Goal: Transaction & Acquisition: Purchase product/service

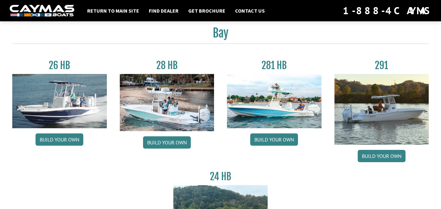
scroll to position [19, 0]
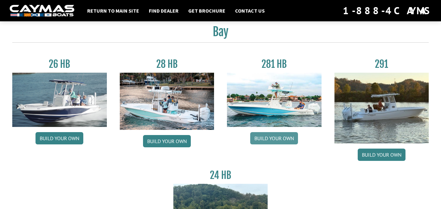
click at [278, 135] on link "Build your own" at bounding box center [274, 138] width 48 height 12
click at [287, 136] on link "Build your own" at bounding box center [274, 138] width 48 height 12
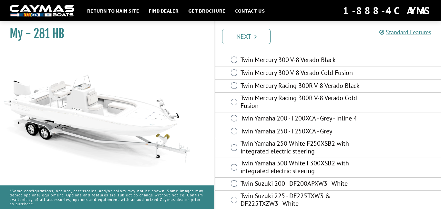
scroll to position [1, 0]
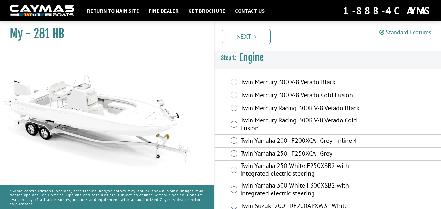
click at [245, 80] on label "Twin Mercury 300 V-8 Verado Black" at bounding box center [300, 82] width 120 height 9
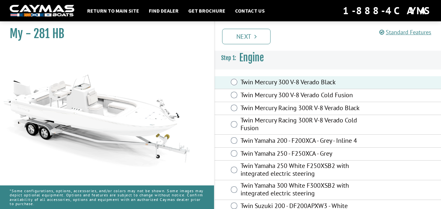
click at [246, 93] on label "Twin Mercury 300 V-8 Verado Cold Fusion" at bounding box center [300, 95] width 120 height 9
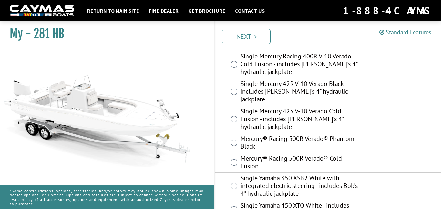
scroll to position [0, 0]
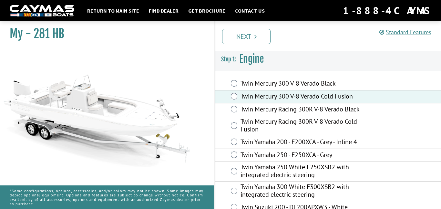
click at [256, 91] on div "Twin Mercury 300 V-8 Verado Cold Fusion" at bounding box center [328, 96] width 226 height 13
click at [255, 107] on label "Twin Mercury Racing 300R V-8 Verado Black" at bounding box center [300, 109] width 120 height 9
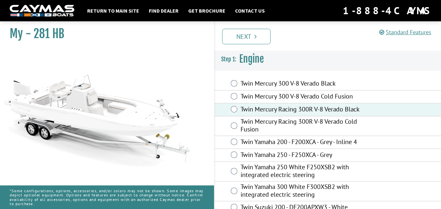
click at [242, 88] on div "Twin Mercury 300 V-8 Verado Black" at bounding box center [328, 83] width 226 height 13
click at [242, 86] on label "Twin Mercury 300 V-8 Verado Black" at bounding box center [300, 83] width 120 height 9
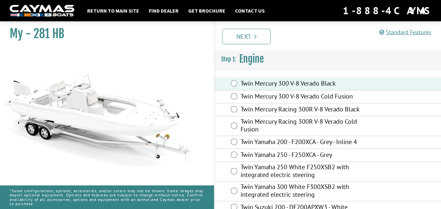
click at [246, 95] on label "Twin Mercury 300 V-8 Verado Cold Fusion" at bounding box center [300, 96] width 120 height 9
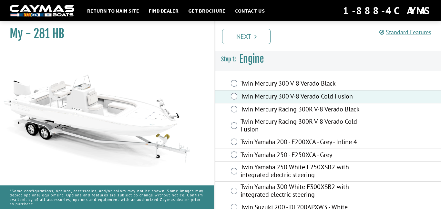
click at [293, 134] on label "Twin Mercury Racing 300R V-8 Verado Cold Fusion" at bounding box center [300, 125] width 120 height 17
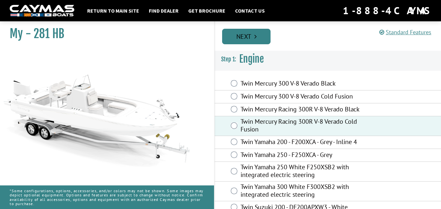
click at [243, 37] on link "Next" at bounding box center [246, 36] width 48 height 15
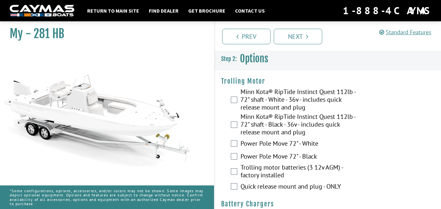
click at [238, 93] on div "Minn Kota® RipTide Instinct Quest 112lb - 72" shaft - White - 36v - includes qu…" at bounding box center [328, 100] width 226 height 25
click at [237, 97] on div "Minn Kota® RipTide Instinct Quest 112lb - 72" shaft - White - 36v - includes qu…" at bounding box center [328, 100] width 226 height 25
click at [266, 172] on label "Trolling motor batteries (3 12v AGM) - factory installed" at bounding box center [300, 171] width 120 height 17
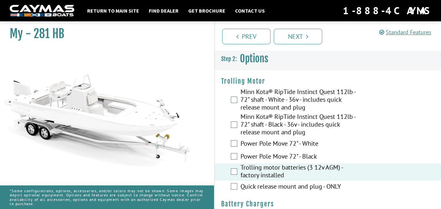
click at [267, 188] on label "Quick release mount and plug - ONLY" at bounding box center [300, 186] width 120 height 9
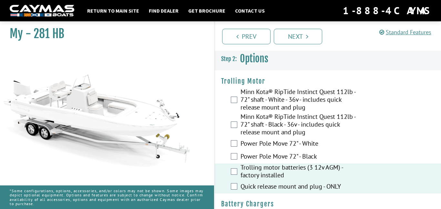
click at [253, 152] on label "Power Pole Move 72" - Black" at bounding box center [300, 156] width 120 height 9
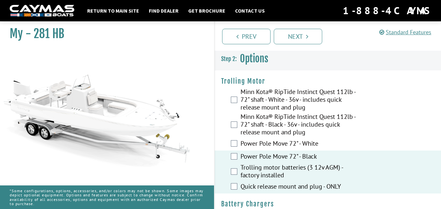
click at [250, 146] on label "Power Pole Move 72" - White" at bounding box center [300, 143] width 120 height 9
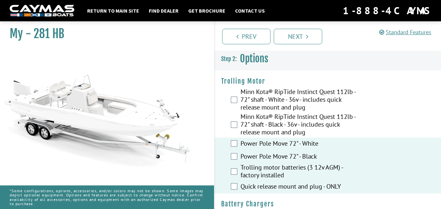
click at [284, 100] on label "Minn Kota® RipTide Instinct Quest 112lb - 72" shaft - White - 36v - includes qu…" at bounding box center [300, 100] width 120 height 25
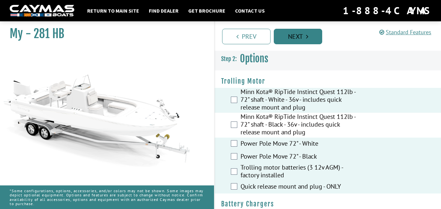
click at [298, 38] on link "Next" at bounding box center [298, 36] width 48 height 15
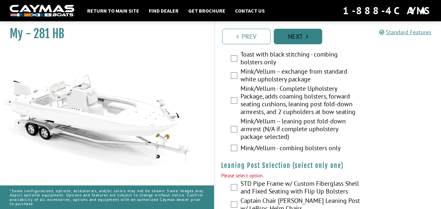
scroll to position [1910, 0]
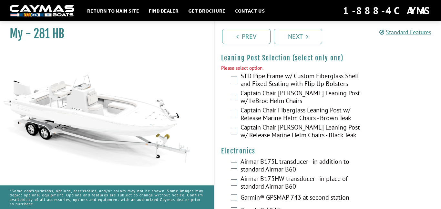
click at [266, 81] on label "STD Pipe Frame w/ Custom Fiberglass Shell and Fixed Seating with Flip Up Bolste…" at bounding box center [300, 80] width 120 height 17
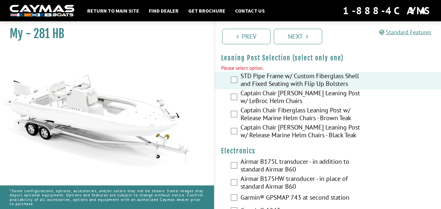
click at [266, 81] on label "STD Pipe Frame w/ Custom Fiberglass Shell and Fixed Seating with Flip Up Bolste…" at bounding box center [300, 80] width 120 height 17
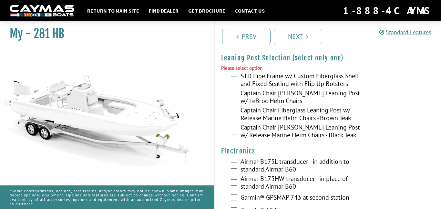
click at [270, 99] on label "Captain Chair [PERSON_NAME] Leaning Post w/ LeBroc Helm Chairs" at bounding box center [300, 97] width 120 height 17
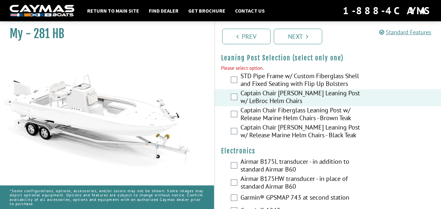
click at [274, 117] on label "Captain Chair Fiberglass Leaning Post w/ Release Marine Helm Chairs - Brown Teak" at bounding box center [300, 114] width 120 height 17
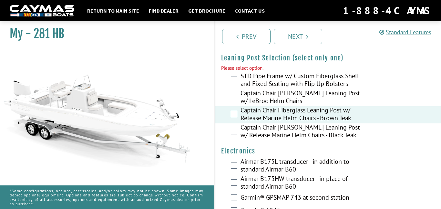
click at [275, 135] on label "Captain Chair [PERSON_NAME] Leaning Post w/ Release Marine Helm Chairs - Black …" at bounding box center [300, 131] width 120 height 17
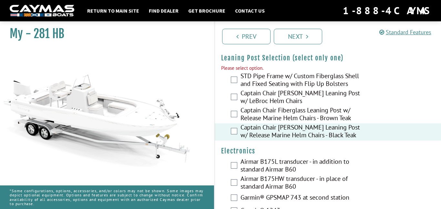
click at [275, 135] on label "Captain Chair [PERSON_NAME] Leaning Post w/ Release Marine Helm Chairs - Black …" at bounding box center [300, 131] width 120 height 17
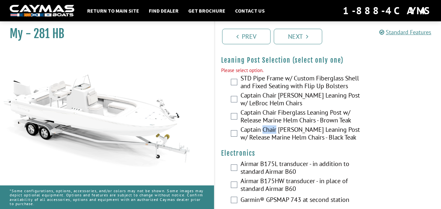
scroll to position [1908, 0]
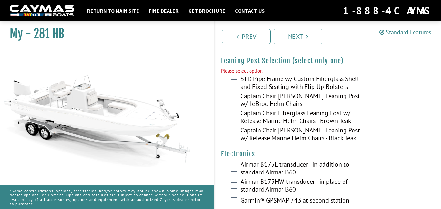
click at [292, 90] on label "STD Pipe Frame w/ Custom Fiberglass Shell and Fixed Seating with Flip Up Bolste…" at bounding box center [300, 83] width 120 height 17
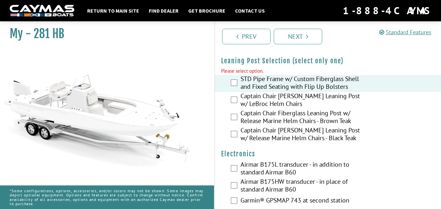
click at [292, 104] on label "Captain Chair [PERSON_NAME] Leaning Post w/ LeBroc Helm Chairs" at bounding box center [300, 100] width 120 height 17
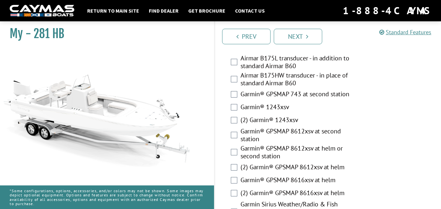
scroll to position [2014, 0]
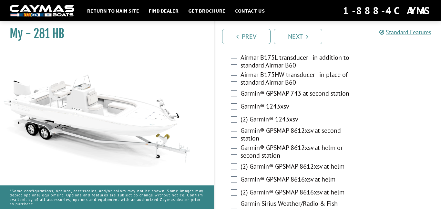
click at [279, 112] on label "Garmin® 1243xsv" at bounding box center [300, 106] width 120 height 9
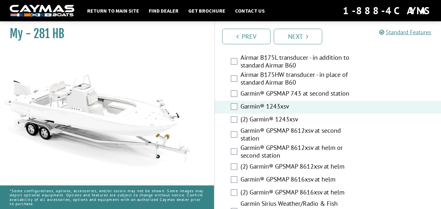
click at [281, 112] on label "Garmin® 1243xsv" at bounding box center [300, 106] width 120 height 9
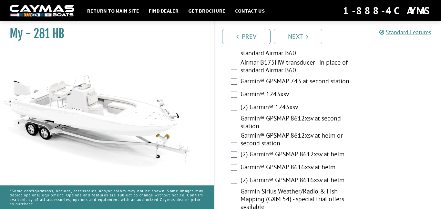
scroll to position [2028, 0]
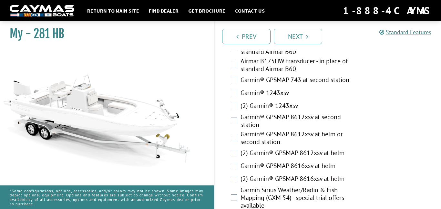
click at [284, 128] on label "Garmin® GPSMAP 8612xsv at second station" at bounding box center [300, 121] width 120 height 17
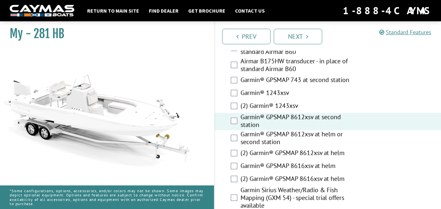
click at [271, 111] on label "(2) Garmin® 1243xsv" at bounding box center [300, 106] width 120 height 9
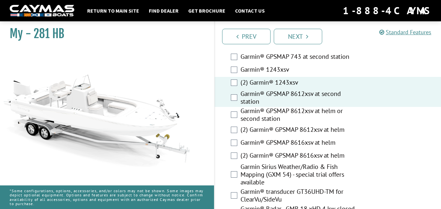
scroll to position [2052, 0]
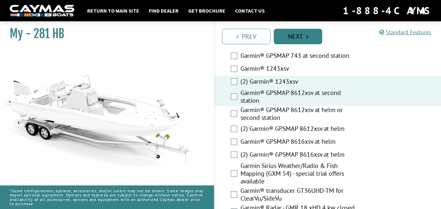
click at [281, 37] on link "Next" at bounding box center [298, 36] width 48 height 15
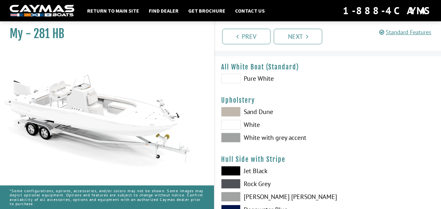
scroll to position [0, 0]
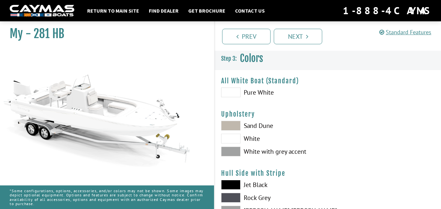
click at [236, 92] on span at bounding box center [230, 92] width 19 height 10
click at [227, 127] on span at bounding box center [230, 126] width 19 height 10
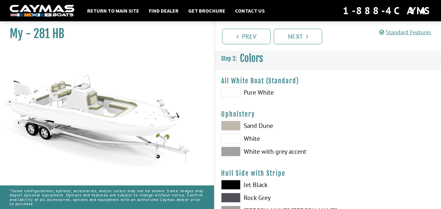
click at [232, 148] on span at bounding box center [230, 151] width 19 height 10
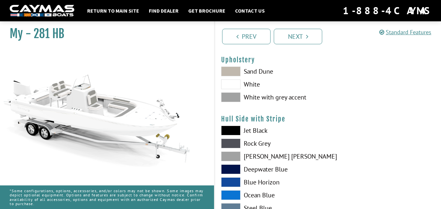
scroll to position [57, 0]
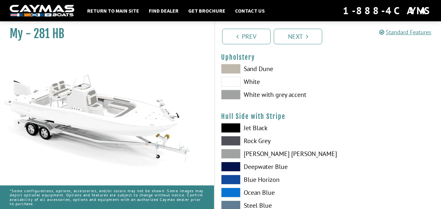
click at [230, 140] on span at bounding box center [230, 141] width 19 height 10
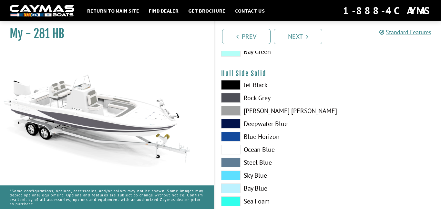
scroll to position [263, 0]
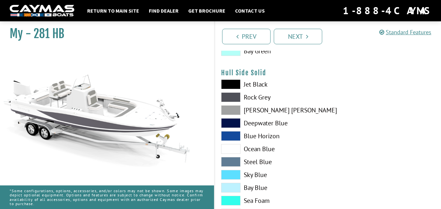
click at [231, 107] on span at bounding box center [230, 110] width 19 height 10
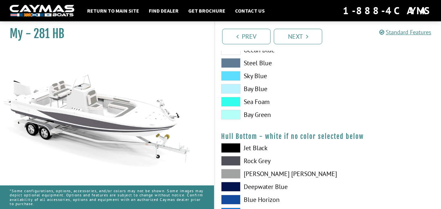
scroll to position [365, 0]
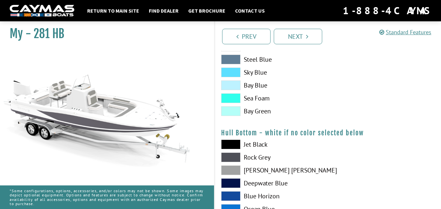
click at [228, 166] on span at bounding box center [230, 170] width 19 height 10
click at [228, 157] on span at bounding box center [230, 157] width 19 height 10
click at [234, 172] on span at bounding box center [230, 170] width 19 height 10
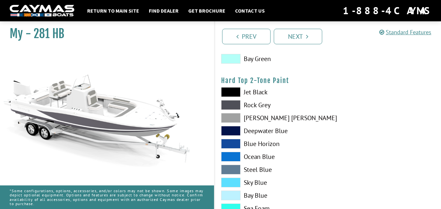
scroll to position [580, 0]
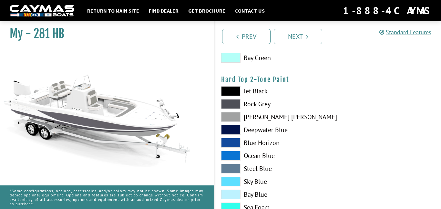
click at [233, 112] on span at bounding box center [230, 117] width 19 height 10
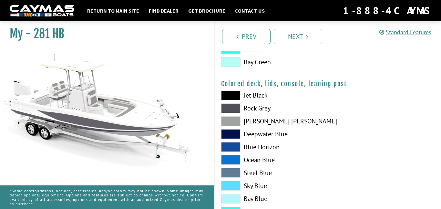
scroll to position [740, 0]
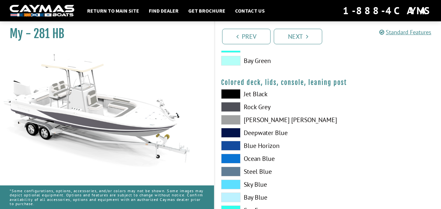
click at [233, 117] on span at bounding box center [230, 120] width 19 height 10
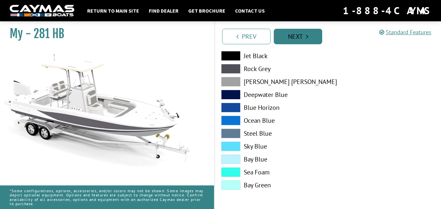
click at [282, 43] on link "Next" at bounding box center [298, 36] width 48 height 15
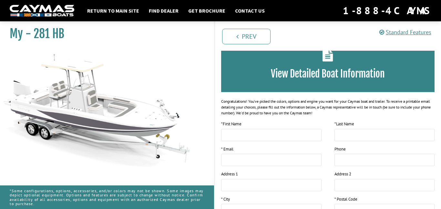
scroll to position [46, 0]
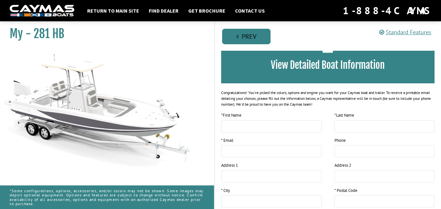
click at [239, 42] on link "Prev" at bounding box center [246, 36] width 48 height 15
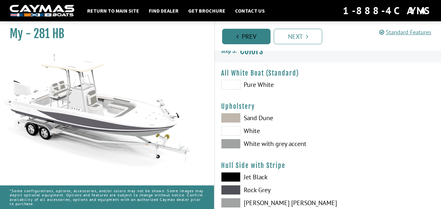
scroll to position [0, 0]
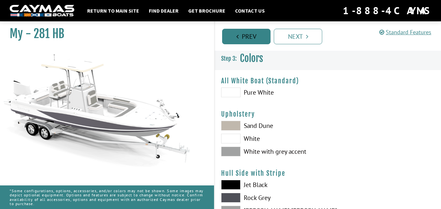
click at [239, 41] on link "Prev" at bounding box center [246, 36] width 48 height 15
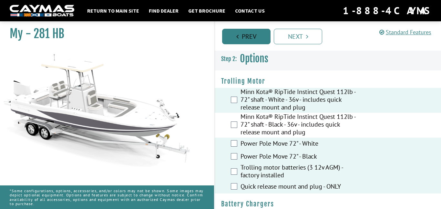
click at [239, 41] on link "Prev" at bounding box center [246, 36] width 48 height 15
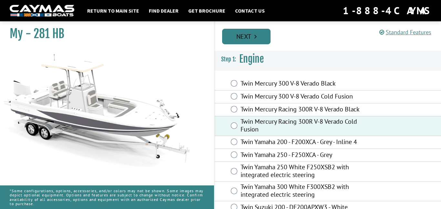
click at [260, 33] on link "Next" at bounding box center [246, 36] width 48 height 15
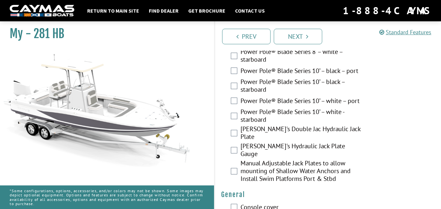
scroll to position [428, 0]
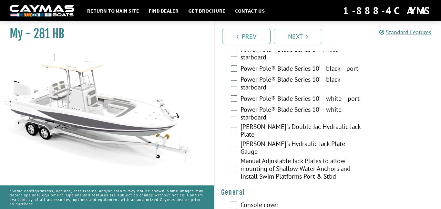
click at [253, 95] on label "Power Pole® Blade Series 10’ – white – port" at bounding box center [300, 99] width 120 height 9
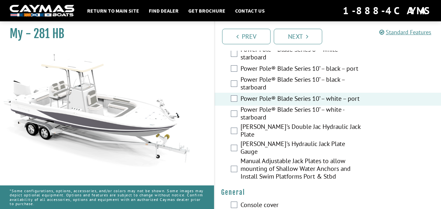
click at [259, 104] on label "Power Pole® Blade Series 10’ – white – port" at bounding box center [300, 99] width 120 height 9
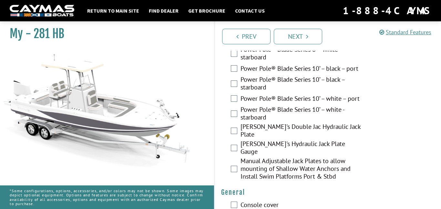
click at [260, 104] on label "Power Pole® Blade Series 10’ – white – port" at bounding box center [300, 99] width 120 height 9
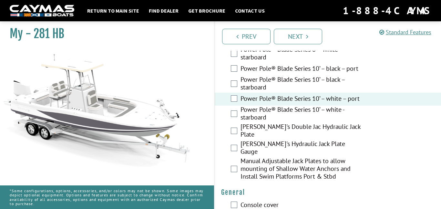
click at [271, 118] on label "Power Pole® Blade Series 10’ – white - starboard" at bounding box center [300, 113] width 120 height 17
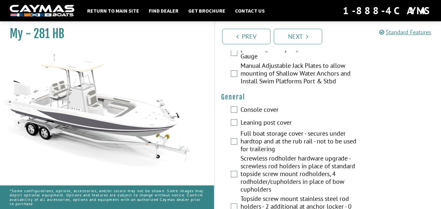
scroll to position [529, 0]
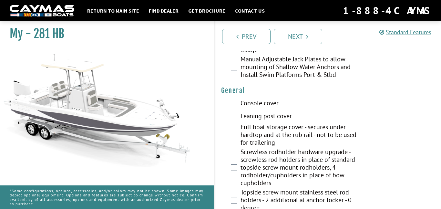
click at [254, 99] on label "Console cover" at bounding box center [300, 103] width 120 height 9
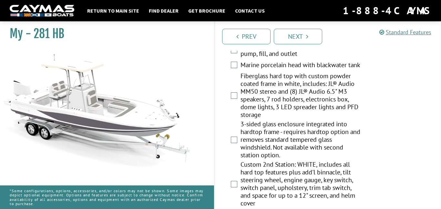
scroll to position [860, 0]
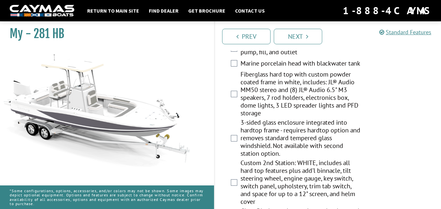
click at [274, 128] on label "3-sided glass enclosure integrated into hardtop frame - requires hardtop option…" at bounding box center [300, 138] width 120 height 40
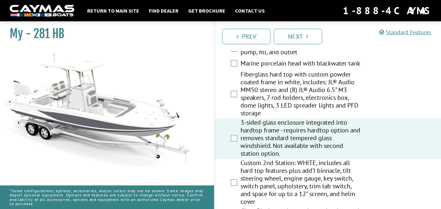
click at [274, 128] on label "3-sided glass enclosure integrated into hardtop frame - requires hardtop option…" at bounding box center [300, 138] width 120 height 40
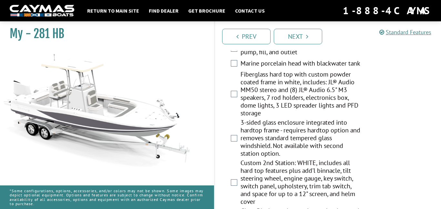
click at [277, 174] on label "Custom 2nd Station: WHITE, includes all hard top features plus add'l binnacle, …" at bounding box center [300, 183] width 120 height 48
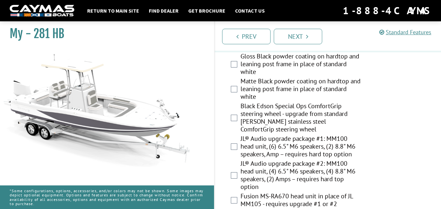
scroll to position [1022, 0]
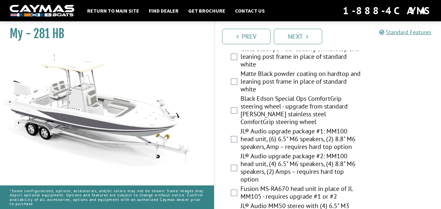
click at [259, 140] on label "JL® Audio upgrade package #1: MM100 head unit, (6) 6.5" M6 speakers, (2) 8.8" M…" at bounding box center [300, 139] width 120 height 25
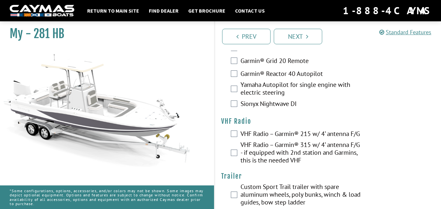
scroll to position [2298, 0]
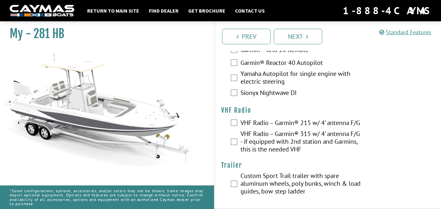
click at [242, 184] on label "Custom Sport Trail trailer with spare aluminum wheels, poly bunks, winch & load…" at bounding box center [300, 184] width 120 height 25
